Goal: Contribute content

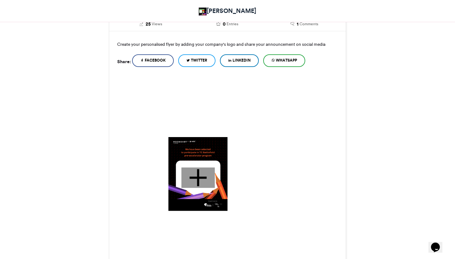
scroll to position [132, 0]
click at [210, 181] on div at bounding box center [198, 177] width 34 height 21
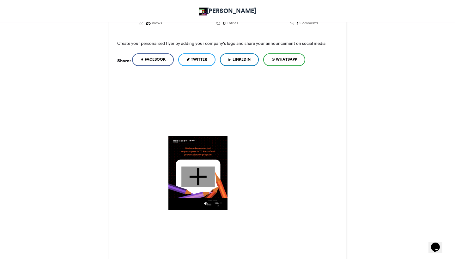
scroll to position [97, 0]
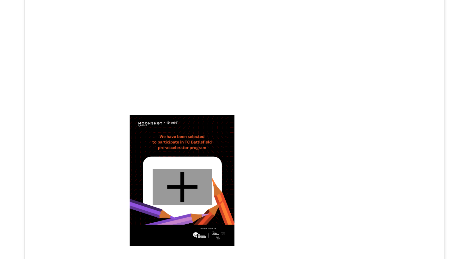
click at [181, 202] on div at bounding box center [198, 212] width 34 height 21
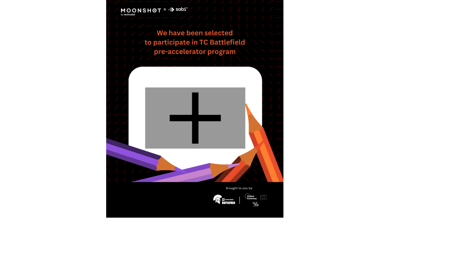
scroll to position [227, 0]
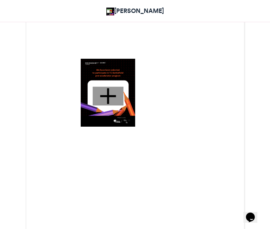
scroll to position [220, 0]
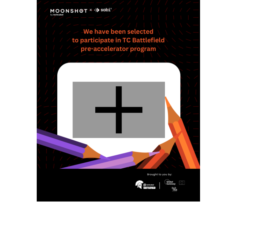
scroll to position [130, 0]
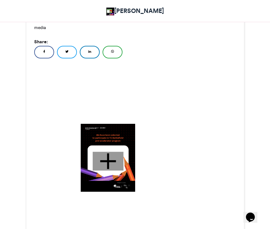
scroll to position [123, 0]
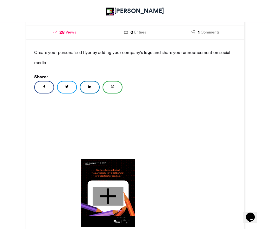
click at [62, 33] on span "28" at bounding box center [61, 32] width 5 height 7
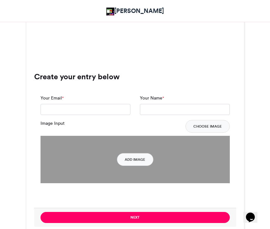
scroll to position [385, 0]
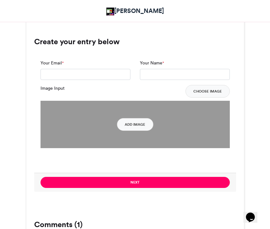
scroll to position [413, 0]
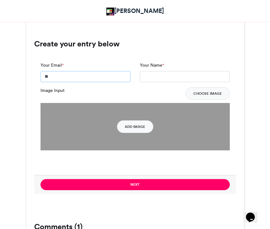
type input "*"
click at [209, 95] on button "Choose Image" at bounding box center [207, 93] width 44 height 13
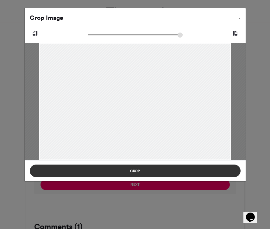
click at [219, 170] on button "Crop" at bounding box center [135, 171] width 211 height 13
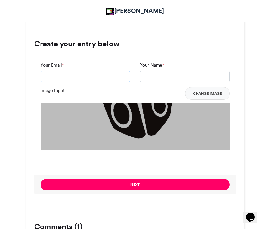
click at [108, 77] on input "Your Email *" at bounding box center [85, 76] width 90 height 11
paste input "**********"
type input "**********"
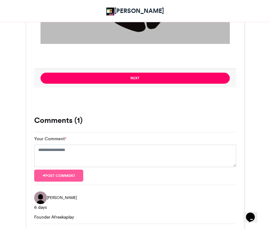
scroll to position [515, 0]
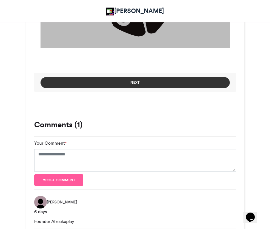
type input "**********"
click at [127, 82] on button "Next" at bounding box center [134, 82] width 189 height 11
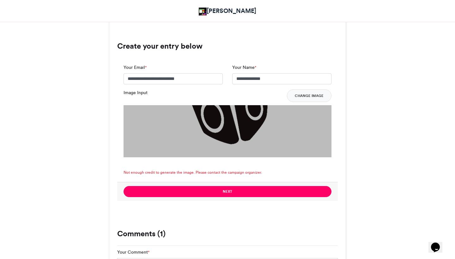
scroll to position [412, 0]
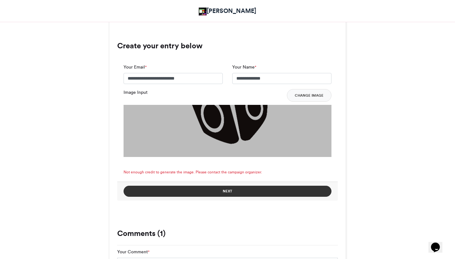
click at [219, 190] on button "Next" at bounding box center [228, 191] width 208 height 11
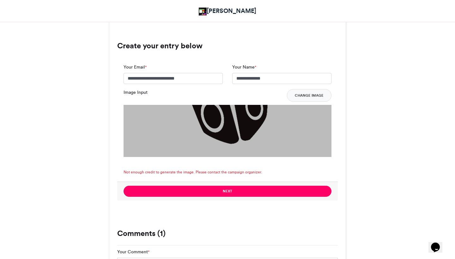
click at [230, 135] on img at bounding box center [228, 168] width 208 height 127
click at [269, 98] on button "Change Image" at bounding box center [309, 95] width 45 height 13
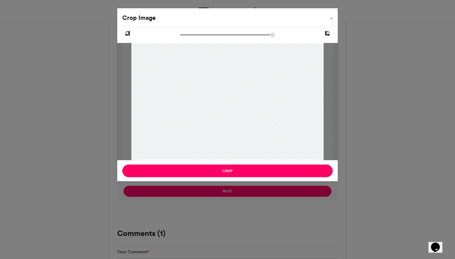
type input "******"
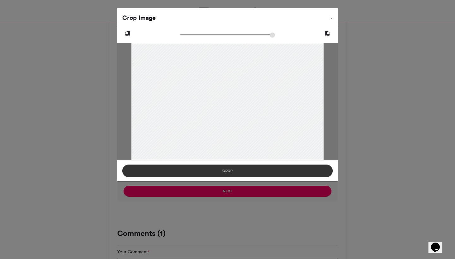
click at [199, 176] on button "Crop" at bounding box center [227, 171] width 211 height 13
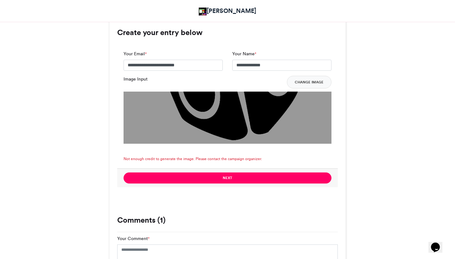
scroll to position [426, 0]
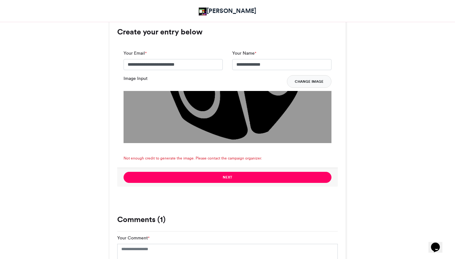
click at [269, 80] on button "Change Image" at bounding box center [309, 81] width 45 height 13
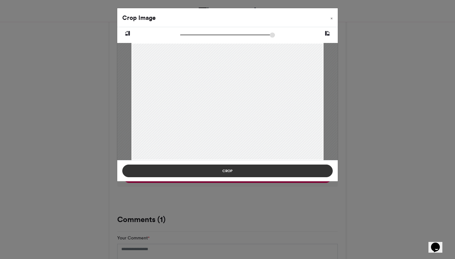
click at [269, 171] on button "Crop" at bounding box center [227, 171] width 211 height 13
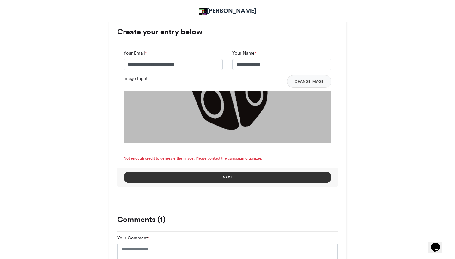
click at [265, 177] on button "Next" at bounding box center [228, 177] width 208 height 11
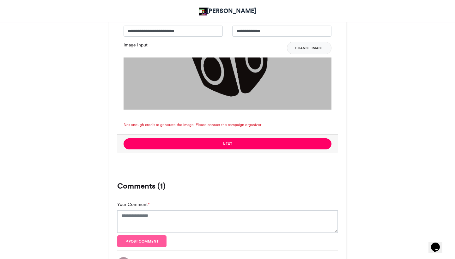
scroll to position [435, 0]
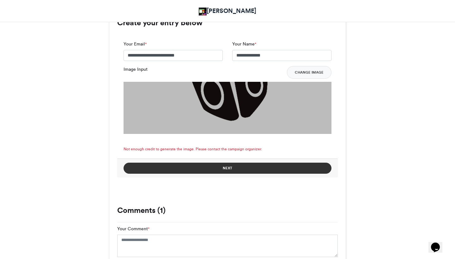
click at [258, 166] on button "Next" at bounding box center [228, 168] width 208 height 11
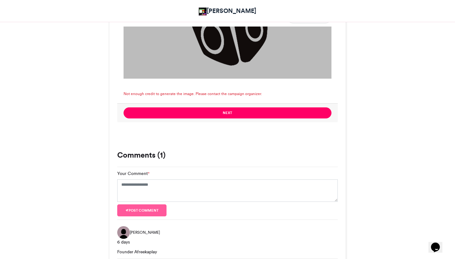
scroll to position [490, 0]
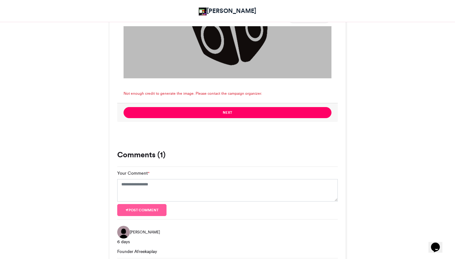
click at [181, 94] on span "Not enough credit to generate the image. Please contact the campaign organizer." at bounding box center [193, 94] width 138 height 6
click at [196, 92] on span "Not enough credit to generate the image. Please contact the campaign organizer." at bounding box center [193, 94] width 138 height 6
click at [205, 95] on span "Not enough credit to generate the image. Please contact the campaign organizer." at bounding box center [193, 94] width 138 height 6
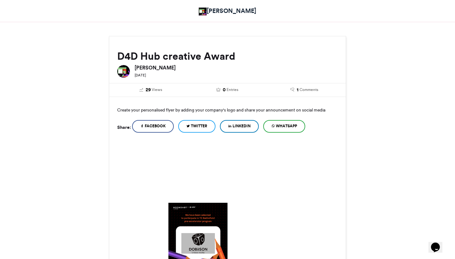
scroll to position [68, 0]
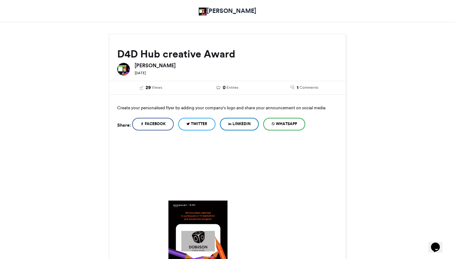
click at [175, 188] on div at bounding box center [227, 260] width 236 height 236
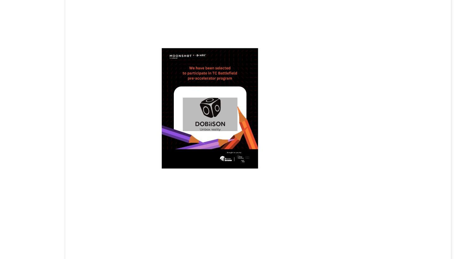
scroll to position [156, 0]
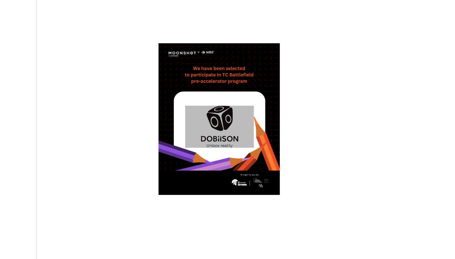
click at [109, 102] on div at bounding box center [227, 172] width 236 height 236
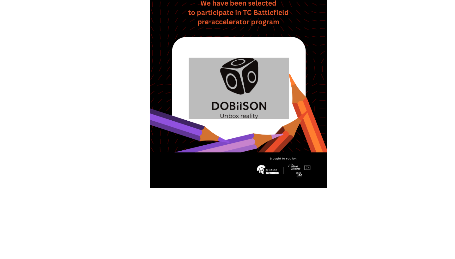
click at [169, 113] on img at bounding box center [198, 150] width 59 height 74
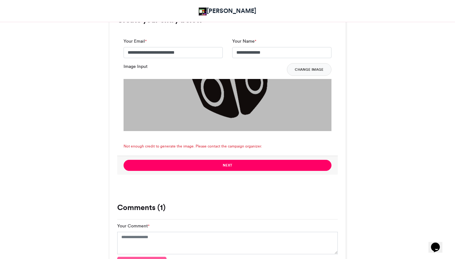
scroll to position [436, 0]
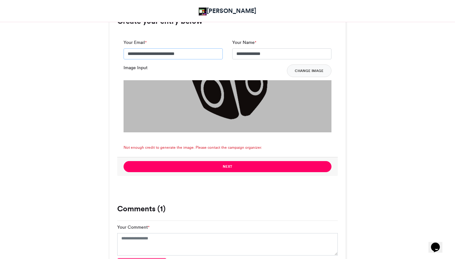
click at [173, 50] on input "**********" at bounding box center [173, 53] width 99 height 11
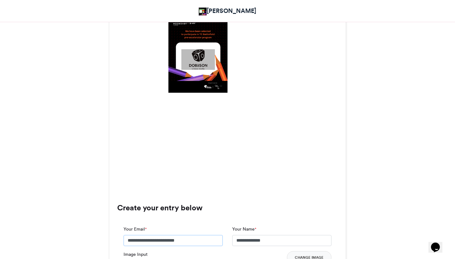
scroll to position [210, 0]
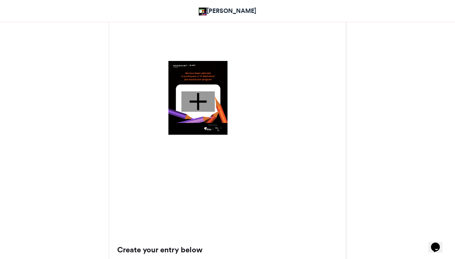
scroll to position [77, 0]
